Goal: Task Accomplishment & Management: Use online tool/utility

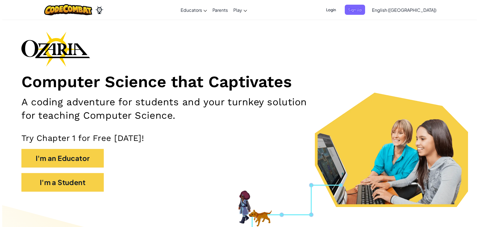
scroll to position [25, 0]
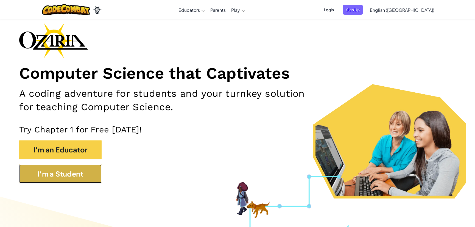
click at [82, 176] on button "I'm a Student" at bounding box center [60, 174] width 82 height 19
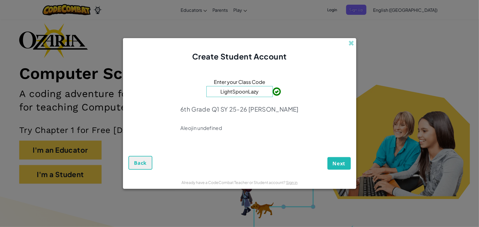
type input "LightSpoonLazy"
click at [343, 164] on span "Next" at bounding box center [339, 163] width 13 height 7
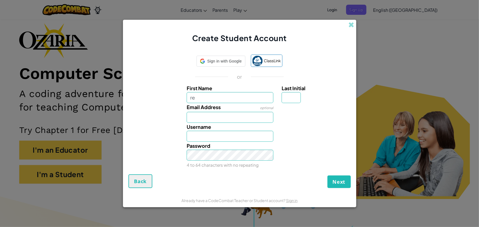
type input "r"
type input "Renata"
click at [288, 101] on input "Last Initial" at bounding box center [291, 97] width 19 height 11
type input "c"
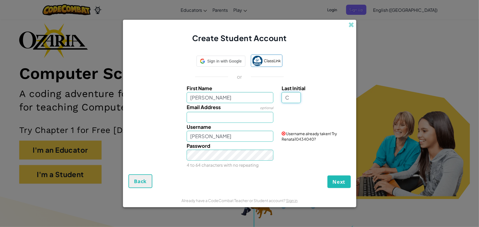
type input "C"
type input "RenataC"
click at [320, 105] on div at bounding box center [316, 107] width 76 height 8
click at [229, 119] on input "Email Address" at bounding box center [230, 117] width 87 height 11
type input "renata.calvosa@balboa.edu.pa"
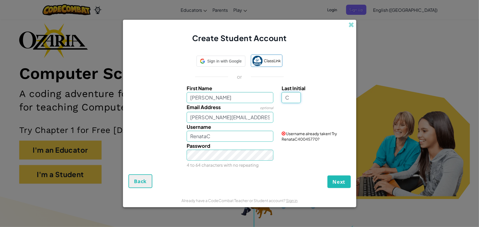
click at [293, 96] on input "C" at bounding box center [291, 97] width 19 height 11
click at [254, 137] on input "RenataC" at bounding box center [230, 136] width 87 height 11
type input "R"
click at [291, 147] on div "Password 4 to 64 characters with no repeating" at bounding box center [240, 155] width 228 height 27
click at [262, 135] on input "renca17" at bounding box center [230, 136] width 87 height 11
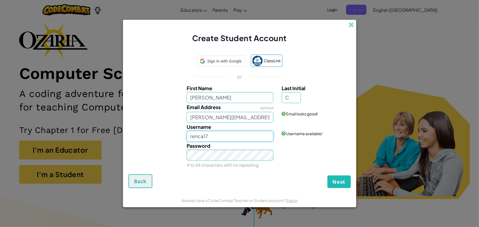
click at [203, 137] on input "renca17" at bounding box center [230, 136] width 87 height 11
type input "rencal17"
click at [310, 146] on div "Password 4 to 64 characters with no repeating" at bounding box center [240, 155] width 228 height 27
click at [324, 145] on div "Password 4 to 64 characters with no repeating" at bounding box center [240, 155] width 228 height 27
click at [340, 182] on span "Next" at bounding box center [339, 182] width 13 height 7
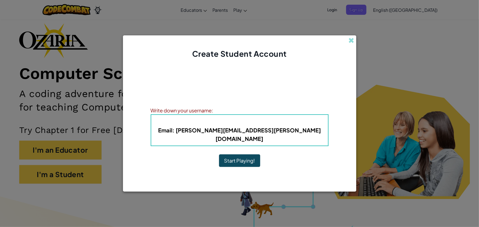
click at [239, 125] on span "Username" at bounding box center [225, 122] width 29 height 6
click at [238, 124] on span "Username" at bounding box center [225, 122] width 29 height 6
click at [291, 133] on h5 "Email : renata.calvosa@balboa.edu.pa" at bounding box center [240, 134] width 166 height 17
click at [286, 136] on b "Email : renata.calvosa@balboa.edu.pa" at bounding box center [239, 134] width 163 height 15
click at [230, 115] on div "Write down your username:" at bounding box center [240, 111] width 178 height 8
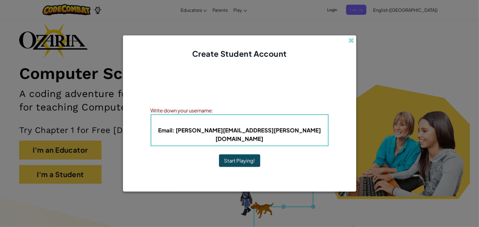
click at [212, 114] on div "Write down your username:" at bounding box center [240, 111] width 178 height 8
click at [214, 115] on div "Write down your username:" at bounding box center [240, 111] width 178 height 8
click at [220, 115] on div "Write down your username:" at bounding box center [240, 111] width 178 height 8
drag, startPoint x: 255, startPoint y: 125, endPoint x: 243, endPoint y: 128, distance: 12.7
click at [273, 125] on h4 "Username : rencal17" at bounding box center [240, 122] width 166 height 8
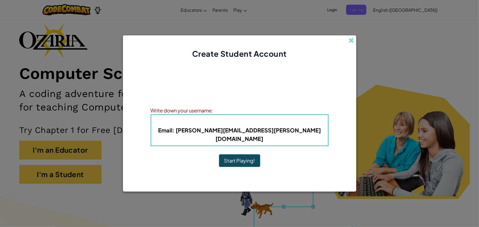
click at [240, 125] on b "Username : rencal17" at bounding box center [239, 122] width 57 height 6
drag, startPoint x: 243, startPoint y: 126, endPoint x: 270, endPoint y: 126, distance: 27.2
click at [269, 126] on h4 "Username : rencal17" at bounding box center [240, 122] width 166 height 8
drag, startPoint x: 283, startPoint y: 105, endPoint x: 265, endPoint y: 108, distance: 18.1
click at [283, 104] on div "Write down your information so that you don't forget it. Your teacher can also …" at bounding box center [240, 95] width 178 height 17
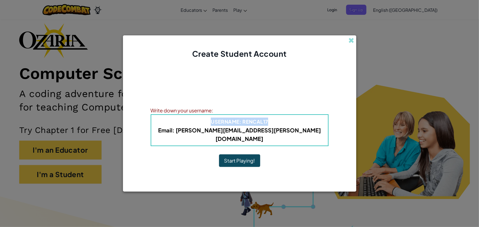
drag, startPoint x: 201, startPoint y: 124, endPoint x: 285, endPoint y: 128, distance: 83.9
click at [285, 126] on h4 "Username : rencal17" at bounding box center [240, 122] width 166 height 8
click at [322, 113] on div "Write down your username:" at bounding box center [240, 111] width 178 height 8
drag, startPoint x: 197, startPoint y: 124, endPoint x: 295, endPoint y: 129, distance: 97.9
click at [295, 126] on h4 "Username : rencal17" at bounding box center [240, 122] width 166 height 8
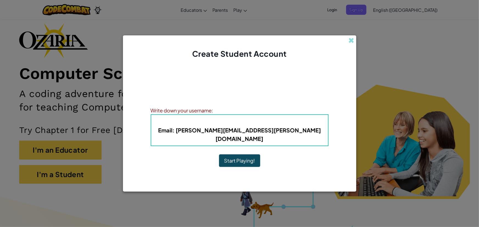
click at [309, 132] on h5 "Email : renata.calvosa@balboa.edu.pa" at bounding box center [240, 134] width 166 height 17
drag, startPoint x: 186, startPoint y: 124, endPoint x: 280, endPoint y: 126, distance: 94.0
click at [280, 126] on h4 "Username : rencal17" at bounding box center [240, 122] width 166 height 8
click at [247, 159] on button "Start Playing!" at bounding box center [239, 161] width 41 height 13
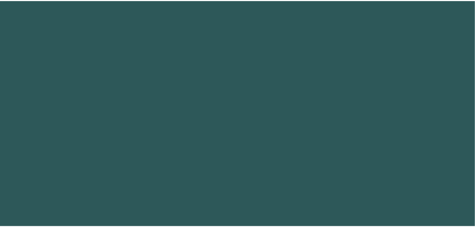
scroll to position [25, 0]
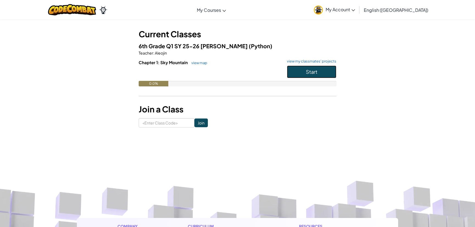
click at [326, 71] on button "Start" at bounding box center [311, 72] width 49 height 13
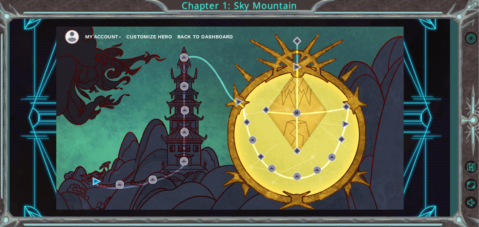
drag, startPoint x: 261, startPoint y: 51, endPoint x: 151, endPoint y: 71, distance: 112.0
drag, startPoint x: 151, startPoint y: 71, endPoint x: 123, endPoint y: 92, distance: 34.3
click at [123, 92] on div "My Account Customize Hero Back to Dashboard" at bounding box center [230, 118] width 348 height 183
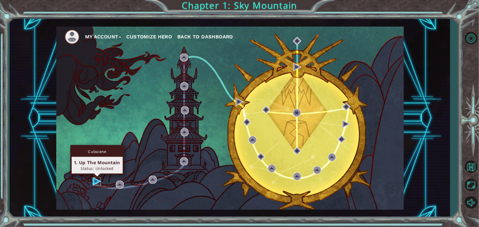
click at [95, 182] on img at bounding box center [97, 182] width 8 height 8
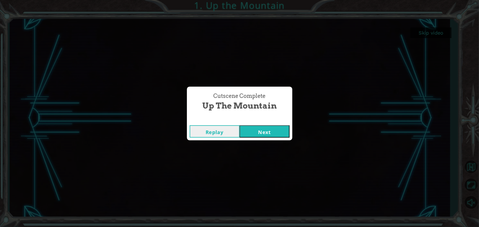
click at [274, 132] on button "Next" at bounding box center [265, 132] width 50 height 12
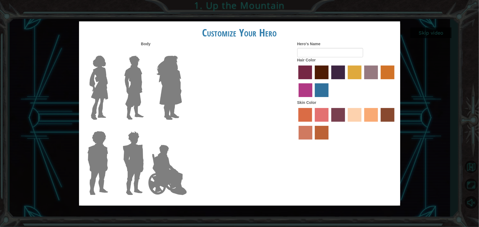
click at [96, 85] on img at bounding box center [98, 88] width 23 height 69
click at [110, 52] on input "Hero Connie" at bounding box center [110, 52] width 0 height 0
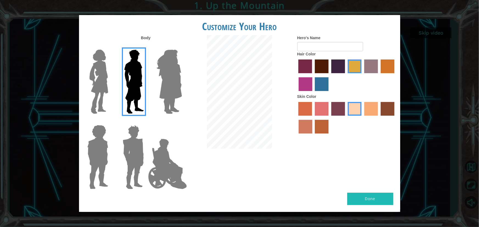
click at [97, 82] on img at bounding box center [98, 82] width 23 height 69
click at [110, 46] on input "Hero Connie" at bounding box center [110, 46] width 0 height 0
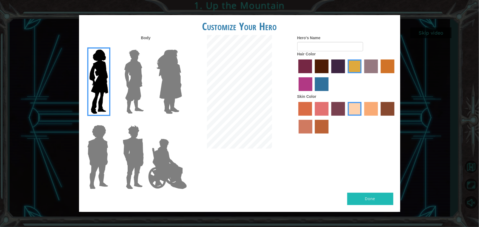
click at [168, 77] on img at bounding box center [169, 82] width 30 height 69
click at [182, 46] on input "Hero Amethyst" at bounding box center [182, 46] width 0 height 0
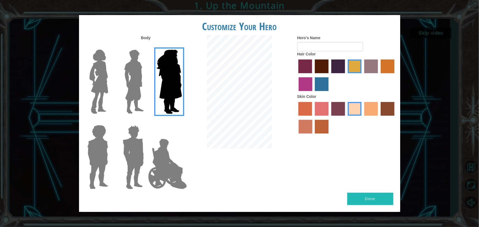
click at [101, 86] on img at bounding box center [98, 82] width 23 height 69
click at [110, 46] on input "Hero Connie" at bounding box center [110, 46] width 0 height 0
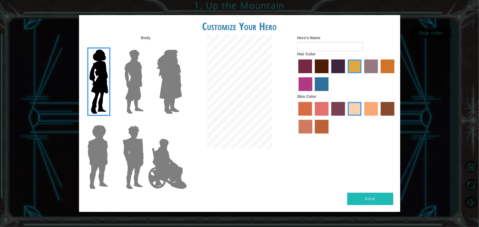
click at [371, 106] on label "tacao skin color" at bounding box center [371, 109] width 14 height 14
click at [363, 118] on input "tacao skin color" at bounding box center [363, 118] width 0 height 0
click at [355, 108] on label "sandy beach skin color" at bounding box center [355, 109] width 14 height 14
click at [346, 118] on input "sandy beach skin color" at bounding box center [346, 118] width 0 height 0
click at [317, 63] on label "maroon hair color" at bounding box center [322, 67] width 14 height 14
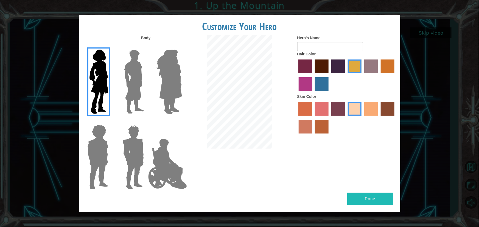
click at [313, 75] on input "maroon hair color" at bounding box center [313, 75] width 0 height 0
click at [336, 47] on input "Hero's Name" at bounding box center [330, 46] width 66 height 9
click at [370, 108] on label "tacao skin color" at bounding box center [371, 109] width 14 height 14
click at [363, 118] on input "tacao skin color" at bounding box center [363, 118] width 0 height 0
click at [355, 110] on label "sandy beach skin color" at bounding box center [355, 109] width 14 height 14
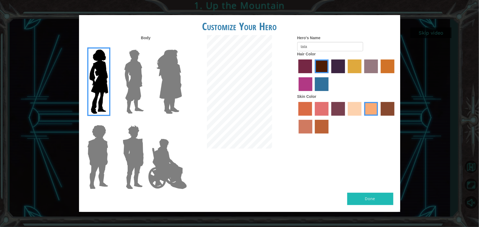
click at [346, 118] on input "sandy beach skin color" at bounding box center [346, 118] width 0 height 0
click at [371, 107] on label "tacao skin color" at bounding box center [371, 109] width 14 height 14
click at [363, 118] on input "tacao skin color" at bounding box center [363, 118] width 0 height 0
click at [345, 47] on input "tata" at bounding box center [330, 46] width 66 height 9
type input "t"
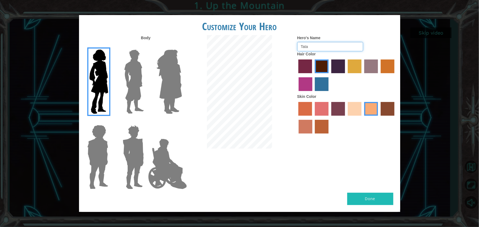
type input "Tata"
click at [317, 113] on label "froly skin color" at bounding box center [322, 109] width 14 height 14
click at [313, 118] on input "froly skin color" at bounding box center [313, 118] width 0 height 0
click at [302, 106] on label "sorbus skin color" at bounding box center [306, 109] width 14 height 14
click at [297, 118] on input "sorbus skin color" at bounding box center [297, 118] width 0 height 0
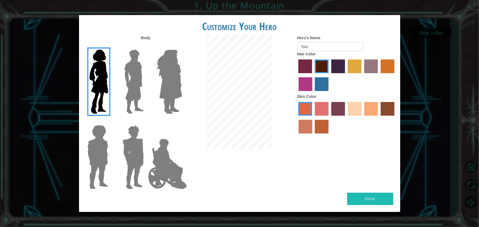
click at [360, 107] on label "sandy beach skin color" at bounding box center [355, 109] width 14 height 14
click at [346, 118] on input "sandy beach skin color" at bounding box center [346, 118] width 0 height 0
click at [371, 106] on label "tacao skin color" at bounding box center [371, 109] width 14 height 14
click at [363, 118] on input "tacao skin color" at bounding box center [363, 118] width 0 height 0
click at [306, 124] on label "burning sand skin color" at bounding box center [306, 127] width 14 height 14
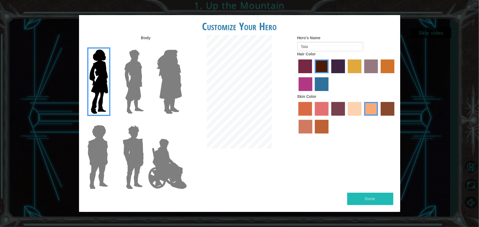
click at [396, 118] on input "burning sand skin color" at bounding box center [396, 118] width 0 height 0
click at [373, 110] on label "tacao skin color" at bounding box center [371, 109] width 14 height 14
click at [363, 118] on input "tacao skin color" at bounding box center [363, 118] width 0 height 0
click at [87, 147] on img at bounding box center [97, 157] width 25 height 69
click at [110, 122] on input "Hero Steven" at bounding box center [110, 122] width 0 height 0
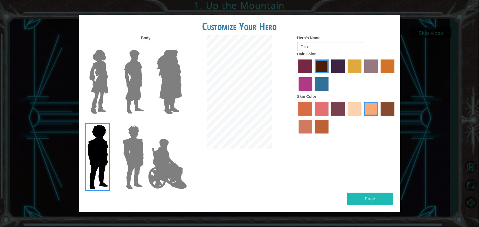
click at [139, 147] on img at bounding box center [134, 157] width 26 height 69
click at [146, 122] on input "Hero Garnet" at bounding box center [146, 122] width 0 height 0
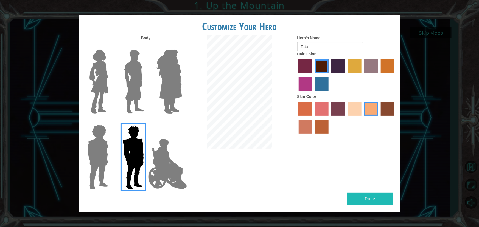
click at [166, 150] on img at bounding box center [167, 164] width 43 height 55
click at [182, 122] on input "Hero Jamie" at bounding box center [182, 122] width 0 height 0
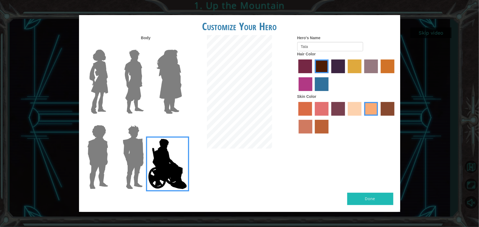
click at [162, 95] on img at bounding box center [169, 82] width 30 height 69
click at [182, 46] on input "Hero Amethyst" at bounding box center [182, 46] width 0 height 0
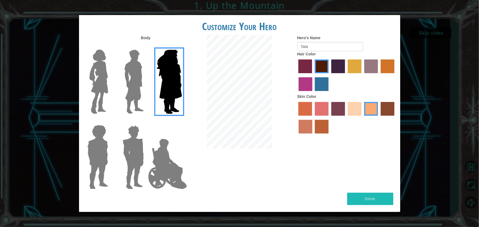
click at [139, 94] on img at bounding box center [134, 82] width 24 height 69
click at [146, 46] on input "Hero Lars" at bounding box center [146, 46] width 0 height 0
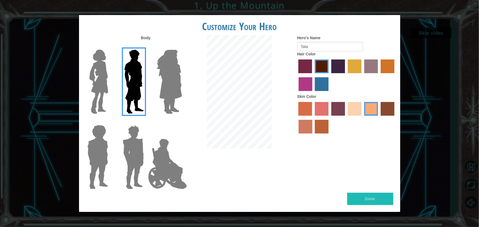
click at [112, 94] on div at bounding box center [97, 80] width 36 height 76
drag, startPoint x: 85, startPoint y: 90, endPoint x: 89, endPoint y: 88, distance: 4.4
click at [87, 89] on label at bounding box center [96, 82] width 27 height 69
click at [110, 46] on input "Hero Connie" at bounding box center [110, 46] width 0 height 0
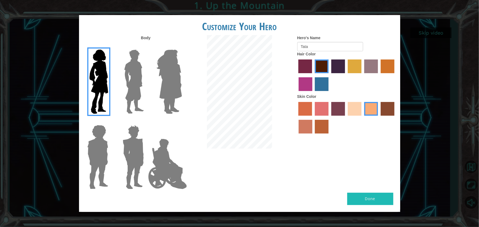
click at [362, 198] on button "Done" at bounding box center [370, 199] width 46 height 12
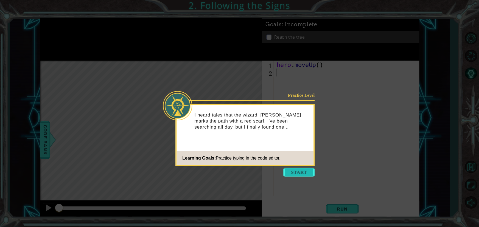
click at [292, 172] on button "Start" at bounding box center [299, 172] width 31 height 9
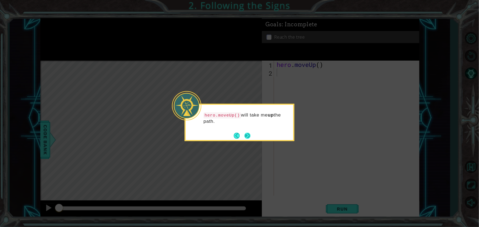
click at [247, 136] on button "Next" at bounding box center [247, 136] width 6 height 6
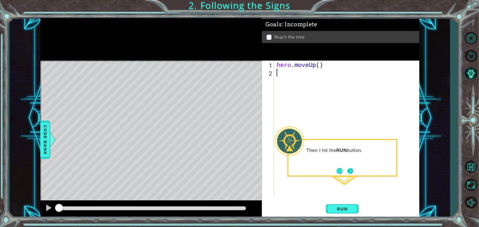
click at [349, 169] on button "Next" at bounding box center [350, 171] width 6 height 6
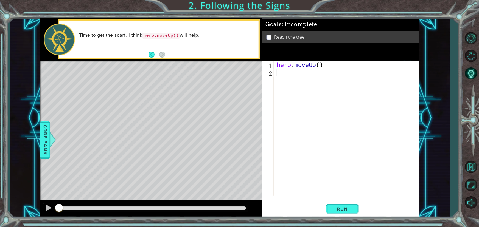
click at [185, 62] on div at bounding box center [151, 61] width 222 height 1
click at [349, 210] on span "Run" at bounding box center [343, 209] width 22 height 5
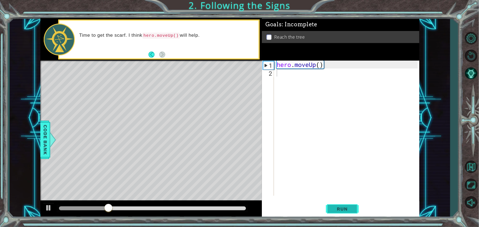
click at [348, 212] on button "Run" at bounding box center [342, 210] width 33 height 16
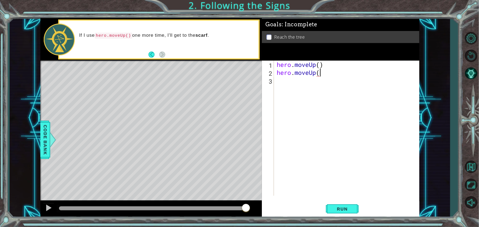
scroll to position [0, 2]
type textarea "hero.moveUp()"
click at [349, 205] on button "Run" at bounding box center [342, 210] width 33 height 16
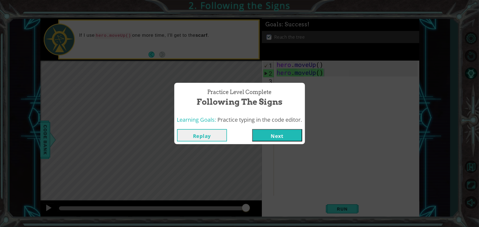
click at [291, 130] on button "Next" at bounding box center [277, 135] width 50 height 12
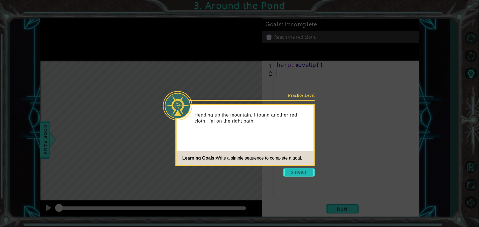
click at [289, 171] on button "Start" at bounding box center [299, 172] width 31 height 9
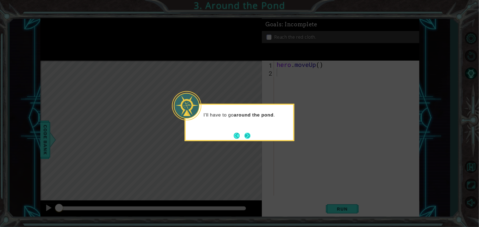
click at [250, 137] on button "Next" at bounding box center [247, 136] width 6 height 6
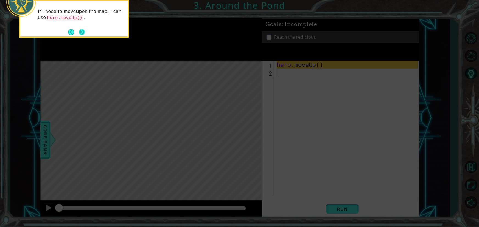
click at [82, 32] on button "Next" at bounding box center [82, 32] width 6 height 6
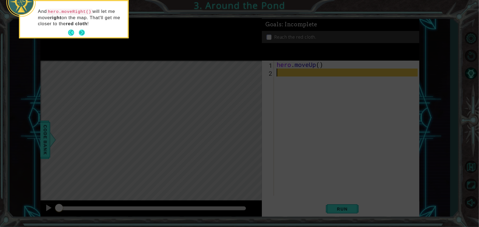
click at [84, 33] on button "Next" at bounding box center [82, 33] width 6 height 6
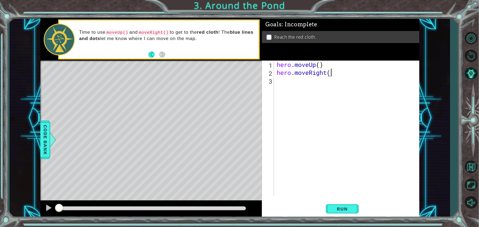
scroll to position [0, 2]
type textarea "hero.moveRight()"
click at [341, 210] on span "Run" at bounding box center [343, 209] width 22 height 5
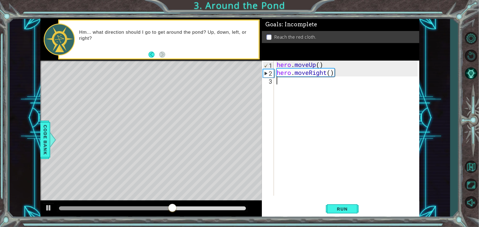
click at [285, 84] on div "hero . moveUp ( ) hero . moveRight ( )" at bounding box center [348, 136] width 145 height 151
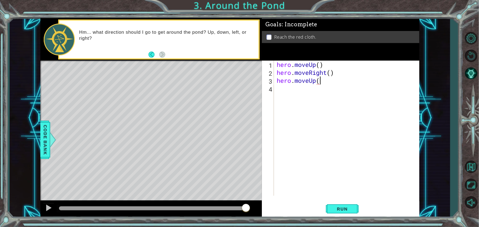
scroll to position [0, 2]
type textarea "hero.moveUp()"
click at [339, 209] on span "Run" at bounding box center [343, 209] width 22 height 5
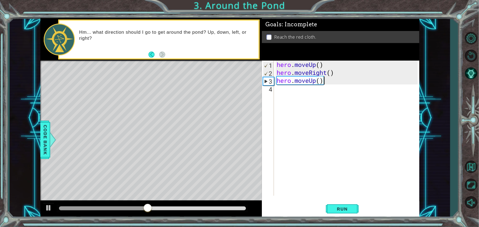
click at [279, 93] on div "hero . moveUp ( ) hero . moveRight ( ) hero . moveUp ( )" at bounding box center [348, 136] width 145 height 151
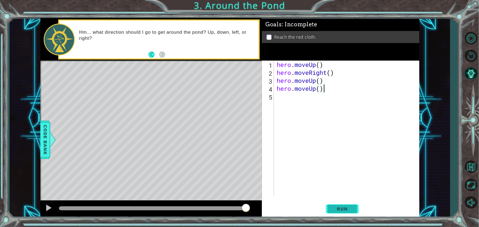
type textarea "hero.moveUp()"
click at [346, 205] on button "Run" at bounding box center [342, 210] width 33 height 16
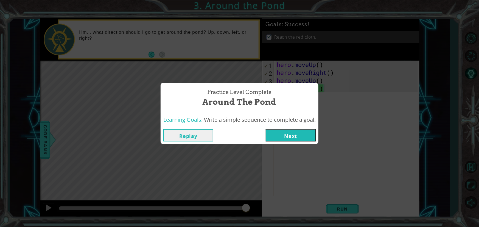
click at [280, 137] on button "Next" at bounding box center [291, 135] width 50 height 12
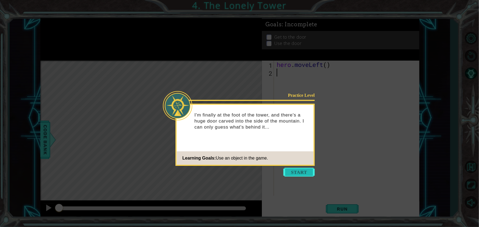
click at [294, 171] on button "Start" at bounding box center [299, 172] width 31 height 9
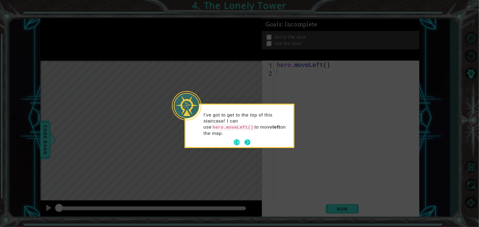
click at [247, 140] on button "Next" at bounding box center [247, 143] width 6 height 6
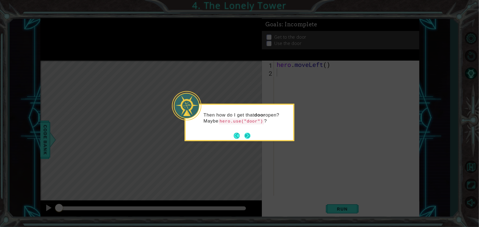
click at [249, 137] on button "Next" at bounding box center [247, 136] width 6 height 6
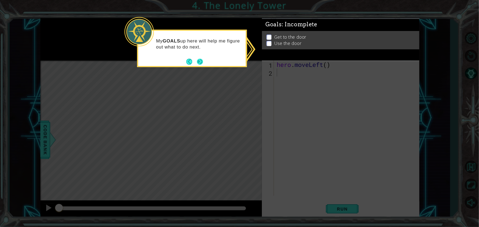
click at [199, 61] on button "Next" at bounding box center [200, 62] width 6 height 6
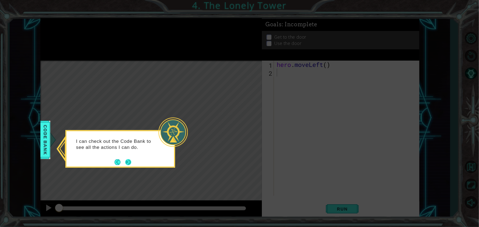
click at [129, 161] on button "Next" at bounding box center [128, 162] width 6 height 6
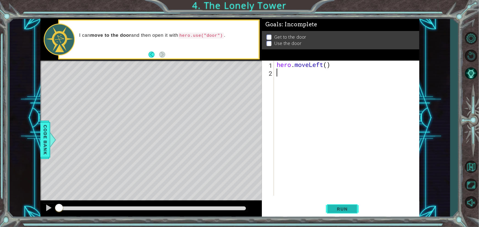
click at [355, 207] on button "Run" at bounding box center [342, 210] width 33 height 16
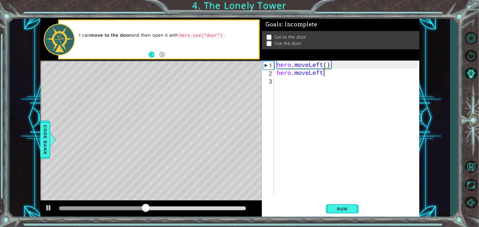
scroll to position [0, 2]
type textarea "hero.moveLeft()"
click at [347, 210] on span "Run" at bounding box center [343, 209] width 22 height 5
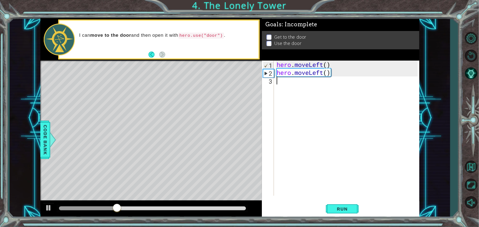
click at [297, 85] on div "hero . moveLeft ( ) hero . moveLeft ( )" at bounding box center [348, 136] width 145 height 151
click at [44, 134] on span "Code Bank" at bounding box center [44, 140] width 9 height 34
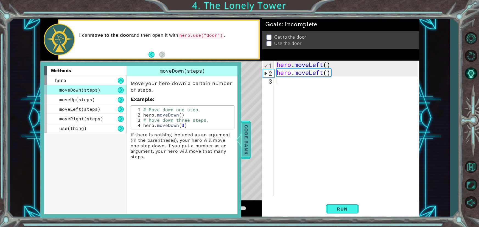
click at [247, 149] on span "Code Bank" at bounding box center [244, 140] width 9 height 34
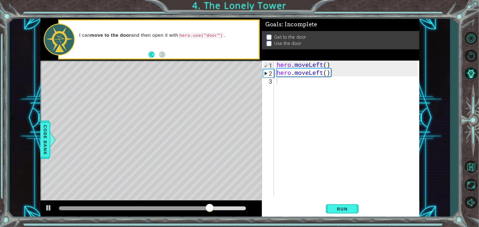
click at [278, 79] on div "hero . moveLeft ( ) hero . moveLeft ( )" at bounding box center [348, 136] width 145 height 151
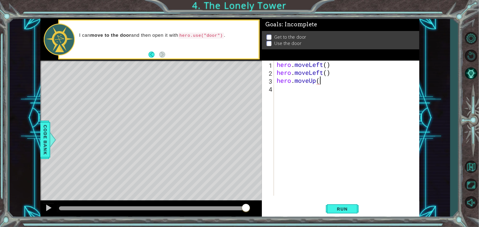
scroll to position [0, 2]
type textarea "hero.moveUp()"
click at [344, 210] on span "Run" at bounding box center [343, 209] width 22 height 5
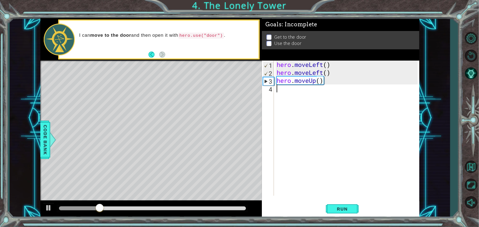
click at [290, 91] on div "hero . moveLeft ( ) hero . moveLeft ( ) hero . moveUp ( )" at bounding box center [348, 136] width 145 height 151
type textarea "hero.moveUp()"
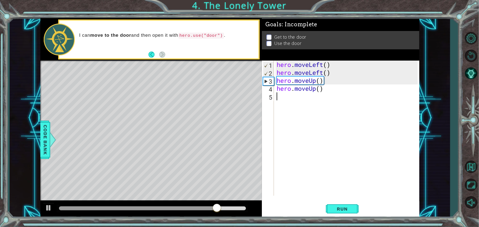
click at [288, 99] on div "hero . moveLeft ( ) hero . moveLeft ( ) hero . moveUp ( ) hero . moveUp ( )" at bounding box center [348, 136] width 145 height 151
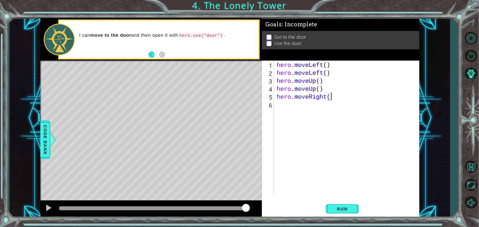
type textarea "hero.moveRight()"
click at [289, 104] on div "hero . moveLeft ( ) hero . moveLeft ( ) hero . moveUp ( ) hero . moveUp ( ) her…" at bounding box center [348, 136] width 145 height 151
type textarea "hero.moveRight"
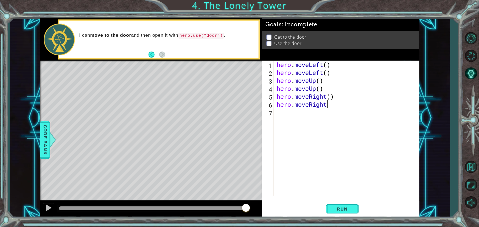
click at [291, 116] on div "hero . moveLeft ( ) hero . moveLeft ( ) hero . moveUp ( ) hero . moveUp ( ) her…" at bounding box center [348, 136] width 145 height 151
click at [45, 144] on span "Code Bank" at bounding box center [43, 140] width 9 height 34
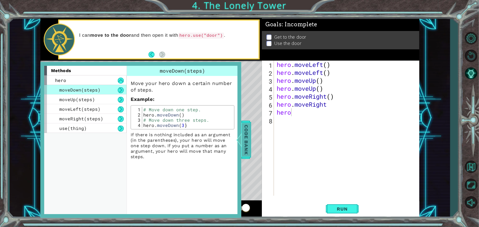
click at [249, 133] on span "Code Bank" at bounding box center [246, 140] width 9 height 34
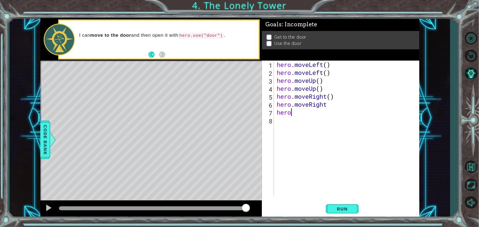
click at [299, 112] on div "hero . moveLeft ( ) hero . moveLeft ( ) hero . moveUp ( ) hero . moveUp ( ) her…" at bounding box center [348, 136] width 145 height 151
type textarea "hero.use("door")"
click at [348, 210] on span "Run" at bounding box center [343, 209] width 22 height 5
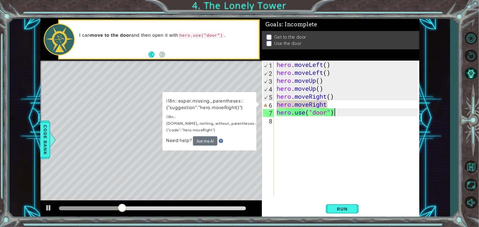
click at [335, 103] on div "hero . moveLeft ( ) hero . moveLeft ( ) hero . moveUp ( ) hero . moveUp ( ) her…" at bounding box center [348, 136] width 145 height 151
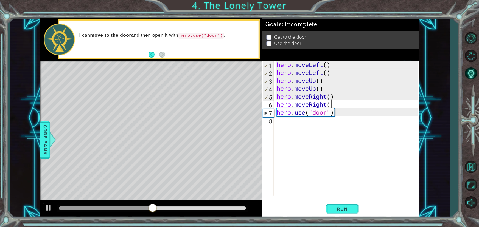
scroll to position [0, 2]
type textarea "hero.moveRight()"
click at [348, 208] on span "Run" at bounding box center [343, 209] width 22 height 5
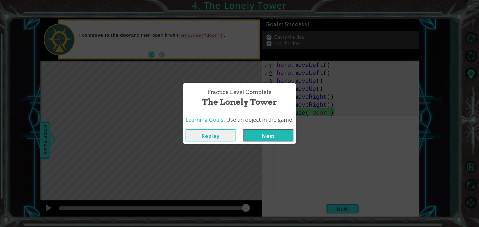
click at [289, 137] on button "Next" at bounding box center [269, 135] width 50 height 12
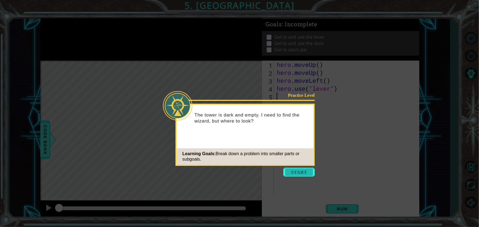
click at [312, 176] on button "Start" at bounding box center [299, 172] width 31 height 9
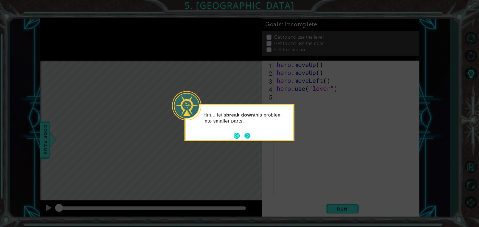
click at [250, 137] on button "Next" at bounding box center [247, 136] width 6 height 6
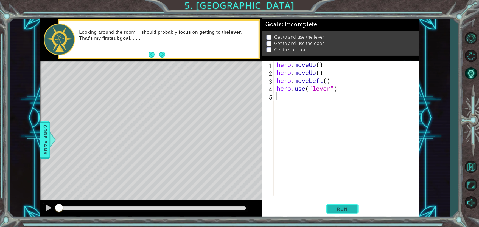
click at [344, 209] on span "Run" at bounding box center [343, 209] width 22 height 5
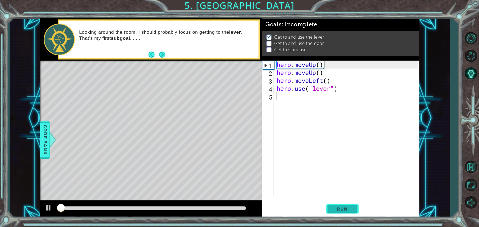
scroll to position [1, 0]
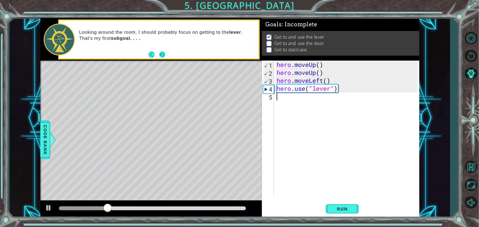
click at [162, 52] on button "Next" at bounding box center [161, 54] width 7 height 7
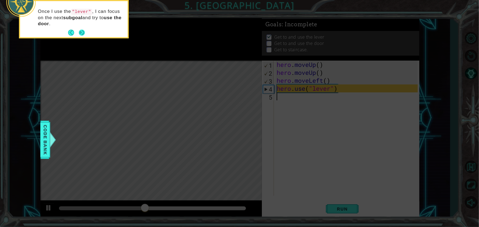
click at [83, 33] on button "Next" at bounding box center [82, 33] width 6 height 6
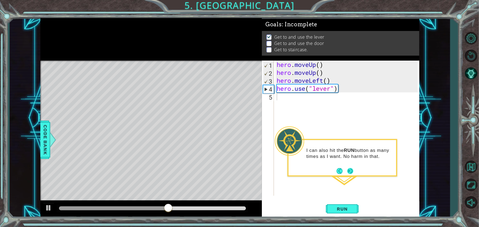
click at [352, 169] on button "Next" at bounding box center [350, 171] width 6 height 6
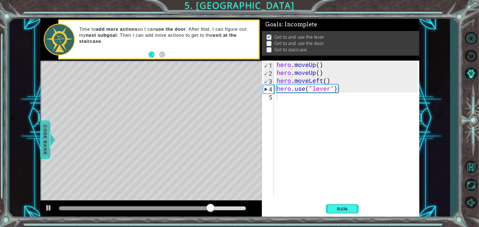
click at [43, 139] on span "Code Bank" at bounding box center [45, 140] width 9 height 34
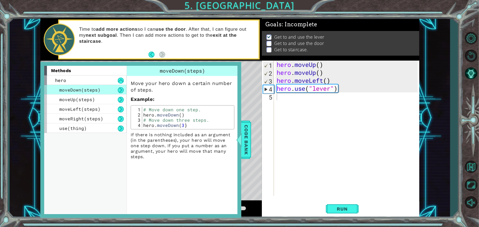
click at [290, 156] on div "hero . moveUp ( ) hero . moveUp ( ) hero . moveLeft ( ) hero . use ( "lever" )" at bounding box center [348, 136] width 145 height 151
click at [244, 144] on span "Code Bank" at bounding box center [246, 140] width 9 height 34
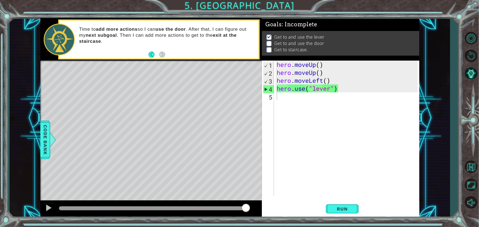
click at [325, 109] on div "hero . moveUp ( ) hero . moveUp ( ) hero . moveLeft ( ) hero . use ( "lever" )" at bounding box center [348, 136] width 145 height 151
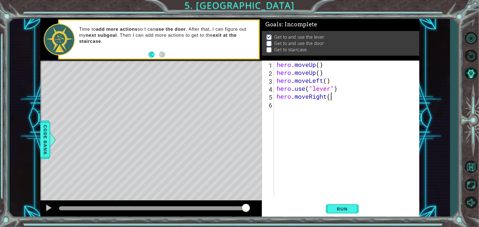
scroll to position [0, 2]
type textarea "hero.moveRight()"
click at [350, 211] on span "Run" at bounding box center [343, 209] width 22 height 5
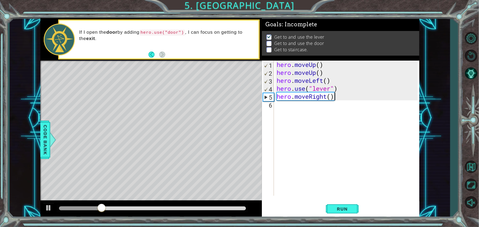
click at [288, 112] on div "hero . moveUp ( ) hero . moveUp ( ) hero . moveLeft ( ) hero . use ( "lever" ) …" at bounding box center [348, 136] width 145 height 151
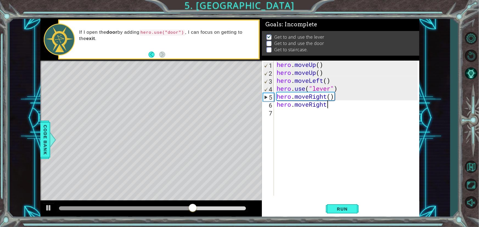
type textarea "hero.moveRight()"
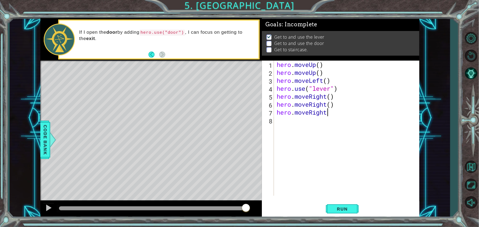
type textarea "hero.moveRight()"
type textarea "hero.use("door")"
click at [352, 213] on button "Run" at bounding box center [342, 210] width 33 height 16
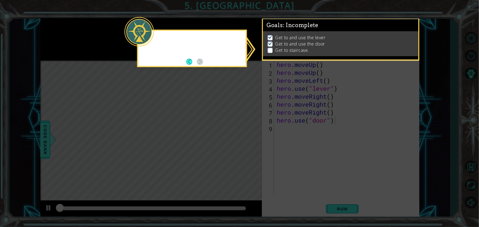
scroll to position [1, 0]
click at [204, 75] on icon at bounding box center [239, 113] width 479 height 227
click at [342, 69] on icon at bounding box center [239, 113] width 479 height 227
click at [289, 48] on p "Get to staircase." at bounding box center [292, 50] width 34 height 6
click at [269, 48] on p at bounding box center [270, 50] width 5 height 5
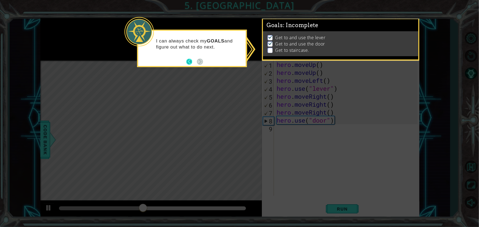
click at [191, 60] on button "Back" at bounding box center [192, 62] width 11 height 6
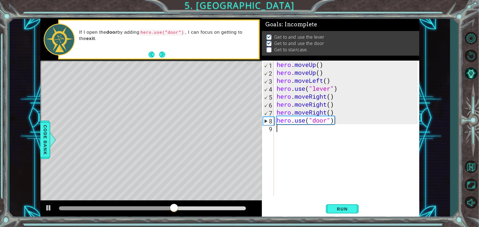
click at [292, 134] on div "hero . moveUp ( ) hero . moveUp ( ) hero . moveLeft ( ) hero . use ( "lever" ) …" at bounding box center [348, 136] width 145 height 151
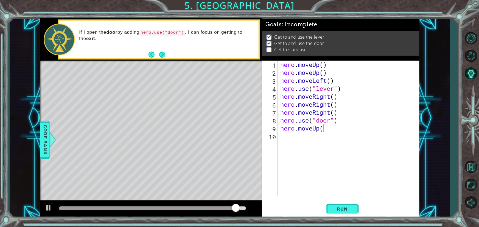
scroll to position [0, 2]
type textarea "hero.moveUp()"
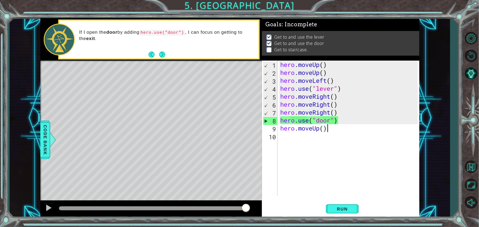
click at [294, 141] on div "hero . moveUp ( ) hero . moveUp ( ) hero . moveLeft ( ) hero . use ( "lever" ) …" at bounding box center [350, 136] width 142 height 151
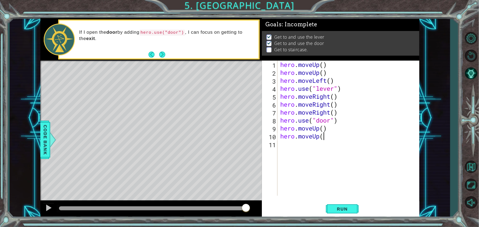
type textarea "hero.moveUp()"
type textarea "hero.moveLeft()"
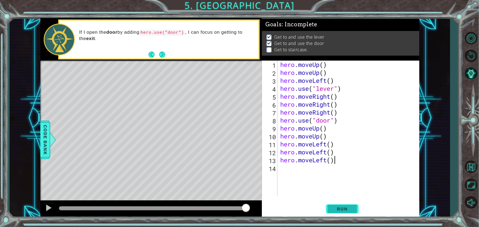
type textarea "hero.moveLeft()"
click at [348, 208] on span "Run" at bounding box center [343, 209] width 22 height 5
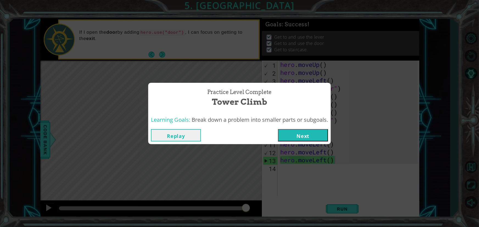
click at [319, 133] on button "Next" at bounding box center [303, 135] width 50 height 12
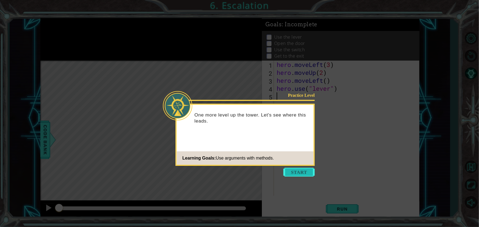
click at [310, 172] on button "Start" at bounding box center [299, 172] width 31 height 9
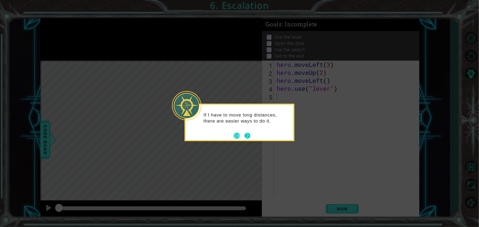
click at [248, 135] on button "Next" at bounding box center [247, 136] width 6 height 6
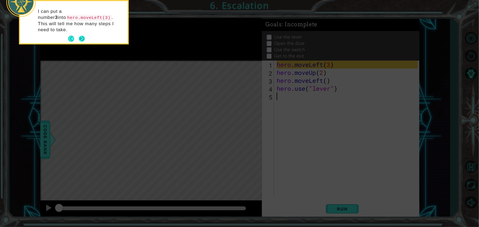
click at [85, 36] on button "Next" at bounding box center [82, 39] width 6 height 6
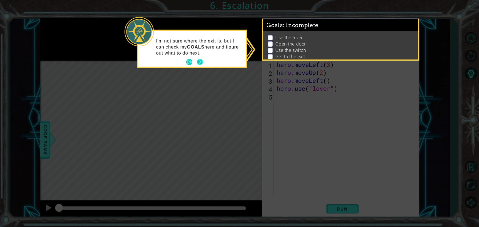
click at [200, 61] on button "Next" at bounding box center [200, 62] width 6 height 6
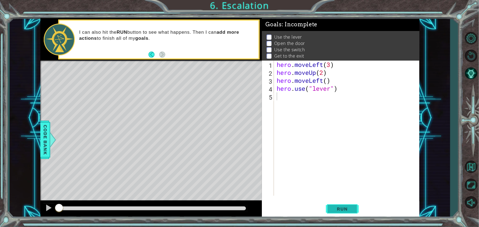
click at [338, 208] on span "Run" at bounding box center [343, 209] width 22 height 5
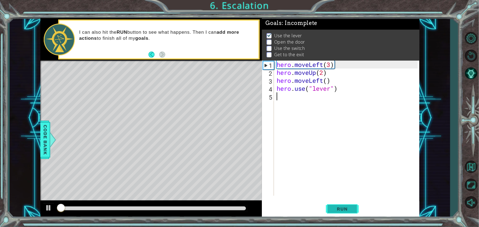
scroll to position [4, 0]
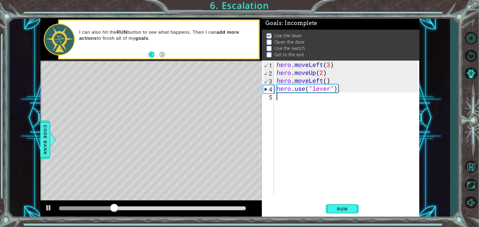
click at [283, 101] on div "hero . moveLeft ( 3 ) hero . moveUp ( 2 ) hero . moveLeft ( ) hero . use ( "lev…" at bounding box center [348, 136] width 145 height 151
type textarea "hero.moveLeft()"
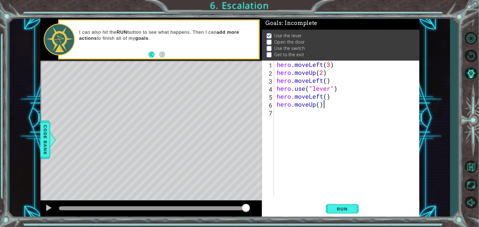
click at [332, 98] on div "hero . moveLeft ( 3 ) hero . moveUp ( 2 ) hero . moveLeft ( ) hero . use ( "lev…" at bounding box center [348, 136] width 145 height 151
type textarea "hero.moveLeft()"
click at [382, 116] on div "hero . moveLeft ( 3 ) hero . moveUp ( 2 ) hero . moveLeft ( ) hero . use ( "lev…" at bounding box center [348, 136] width 145 height 151
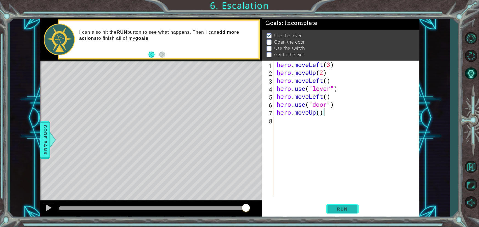
click at [339, 208] on span "Run" at bounding box center [343, 209] width 22 height 5
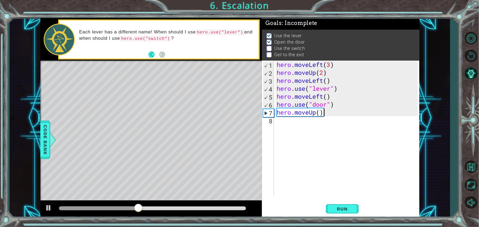
click at [321, 113] on div "hero . moveLeft ( 3 ) hero . moveUp ( 2 ) hero . moveLeft ( ) hero . use ( "lev…" at bounding box center [348, 136] width 145 height 151
type textarea "hero.moveUp(2)"
click at [333, 110] on div "hero . moveLeft ( 3 ) hero . moveUp ( 2 ) hero . moveLeft ( ) hero . use ( "lev…" at bounding box center [348, 136] width 145 height 151
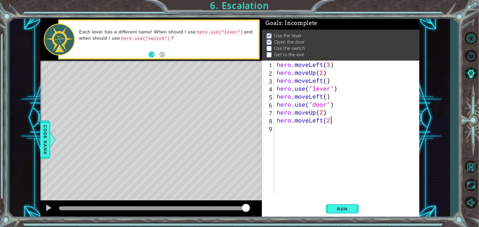
type textarea "hero.moveLeft(2)"
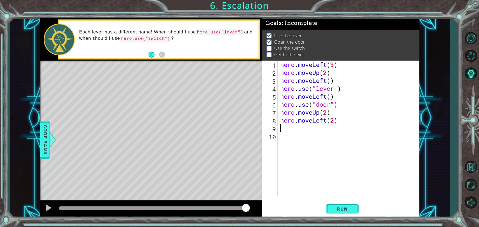
type textarea "g"
type textarea "hero.use("switch")"
click at [352, 211] on span "Run" at bounding box center [343, 209] width 22 height 5
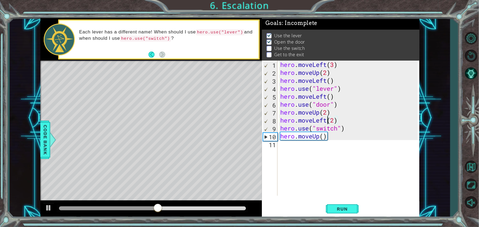
click at [326, 121] on div "hero . moveLeft ( 3 ) hero . moveUp ( 2 ) hero . moveLeft ( ) hero . use ( "lev…" at bounding box center [350, 136] width 142 height 151
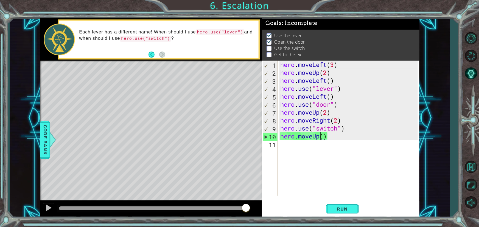
click at [319, 136] on div "hero . moveLeft ( 3 ) hero . moveUp ( 2 ) hero . moveLeft ( ) hero . use ( "lev…" at bounding box center [350, 136] width 142 height 151
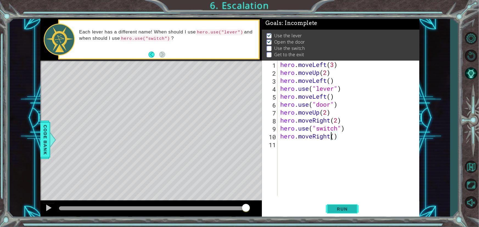
type textarea "hero.moveRight()"
click at [354, 206] on button "Run" at bounding box center [342, 210] width 33 height 16
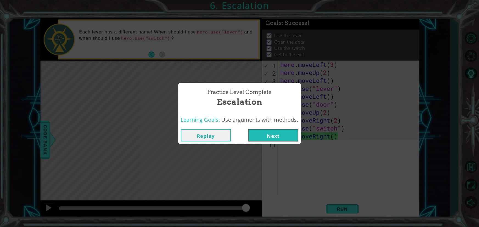
click at [266, 131] on button "Next" at bounding box center [274, 135] width 50 height 12
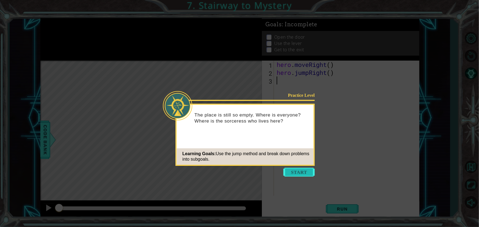
click at [308, 172] on button "Start" at bounding box center [299, 172] width 31 height 9
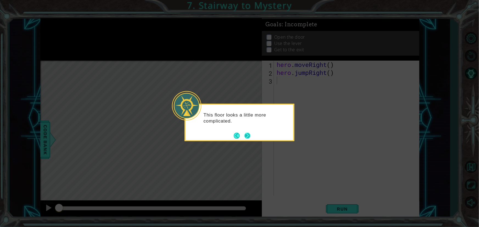
click at [247, 134] on button "Next" at bounding box center [247, 136] width 6 height 6
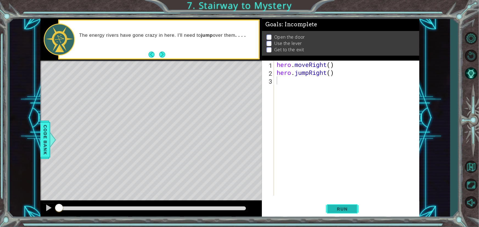
click at [338, 209] on span "Run" at bounding box center [343, 209] width 22 height 5
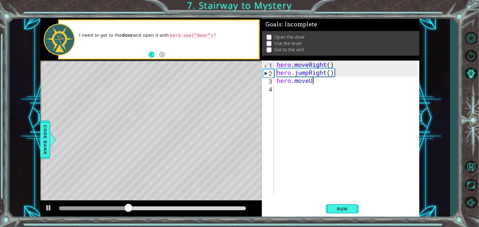
scroll to position [0, 1]
type textarea "hero.moveUp()"
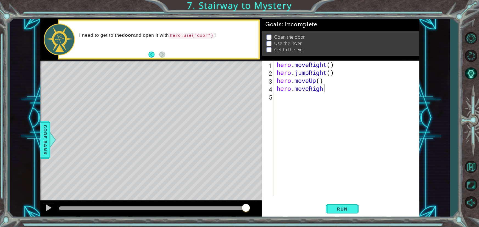
scroll to position [0, 2]
type textarea "hero.moveRight()"
type textarea "hero.use("door")"
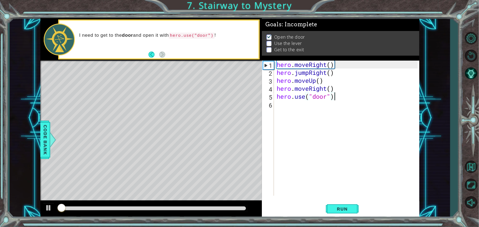
scroll to position [1, 0]
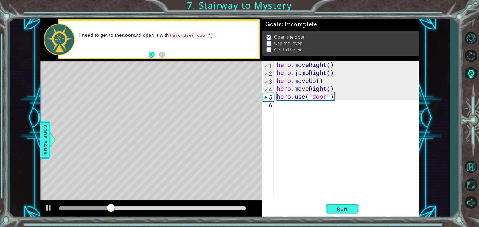
click at [278, 107] on div "hero . moveRight ( ) hero . jumpRight ( ) hero . moveUp ( ) hero . moveRight ( …" at bounding box center [348, 136] width 145 height 151
type textarea "hero.moveUp(2)"
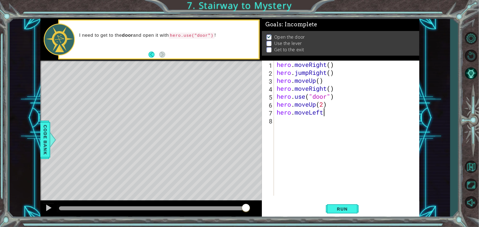
type textarea "hero.moveLeft()"
type textarea "hero.use("lever")"
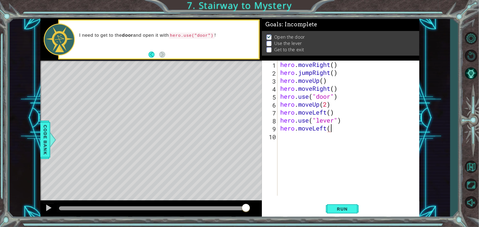
scroll to position [0, 2]
type textarea "hero.moveLeft(2)"
type textarea "hero.jumpUp()"
click at [352, 209] on span "Run" at bounding box center [343, 209] width 22 height 5
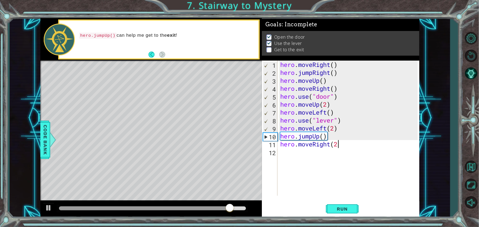
scroll to position [0, 2]
type textarea "hero.moveRight(2)"
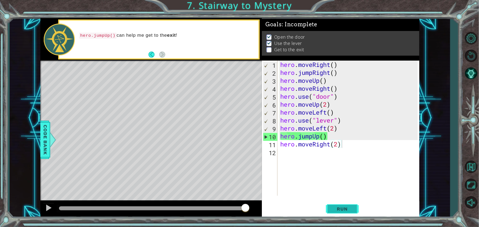
click at [343, 214] on button "Run" at bounding box center [342, 210] width 33 height 16
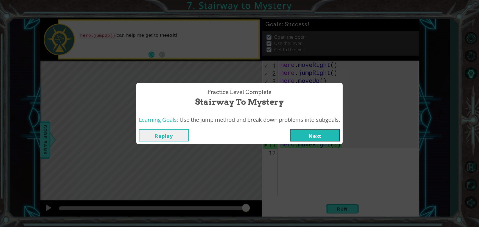
click at [319, 136] on button "Next" at bounding box center [315, 135] width 50 height 12
